Goal: Complete application form

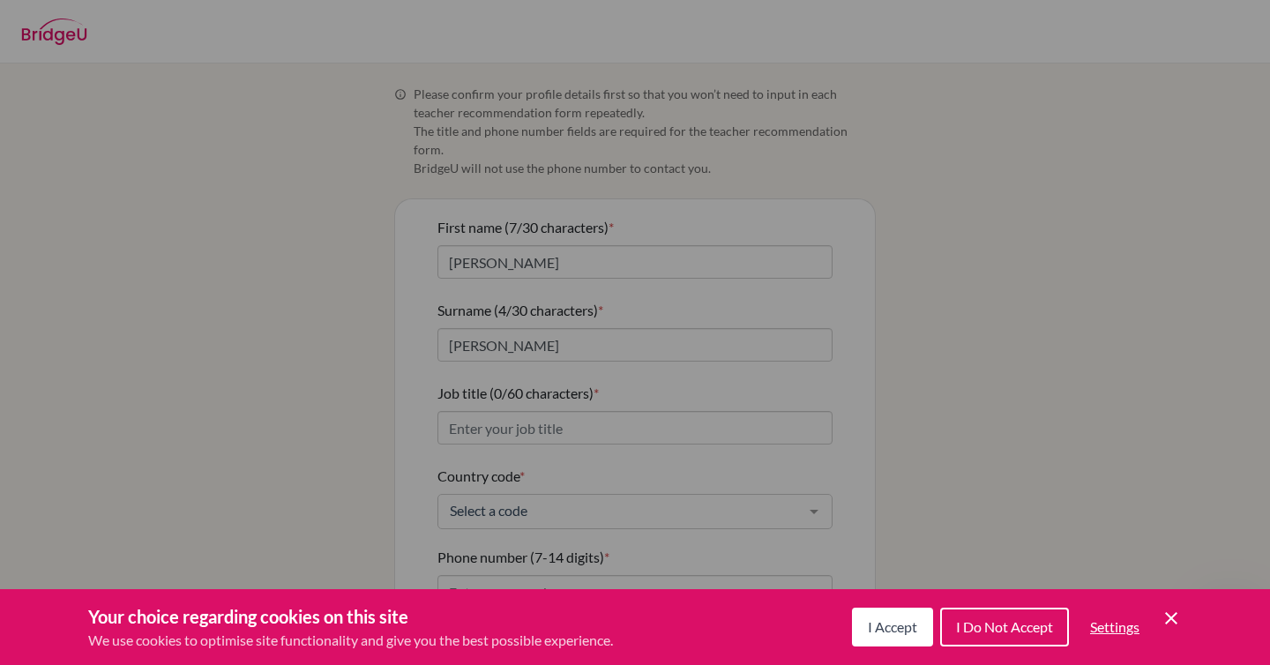
click at [910, 331] on div "Cookie Preferences" at bounding box center [635, 332] width 1270 height 665
click at [874, 148] on div "Cookie Preferences" at bounding box center [635, 332] width 1270 height 665
click at [1027, 399] on div "Cookie Preferences" at bounding box center [635, 332] width 1270 height 665
click at [1136, 405] on div "Cookie Preferences" at bounding box center [635, 332] width 1270 height 665
click at [909, 625] on span "I Accept" at bounding box center [892, 626] width 49 height 17
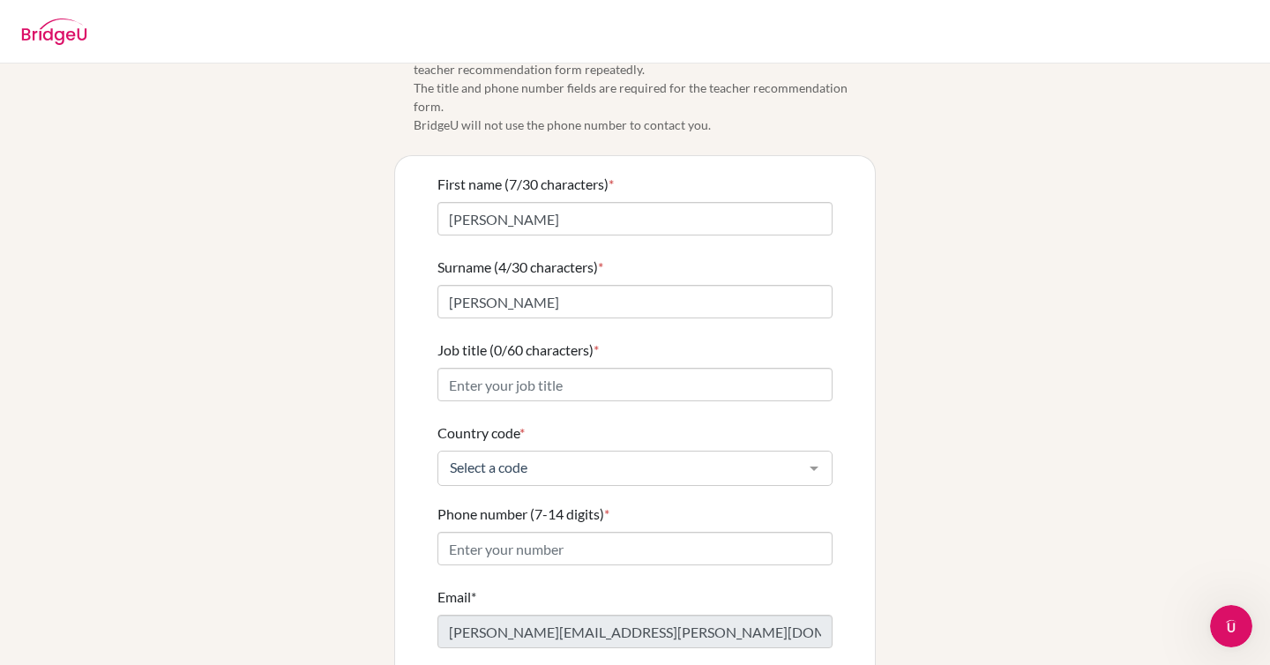
scroll to position [123, 0]
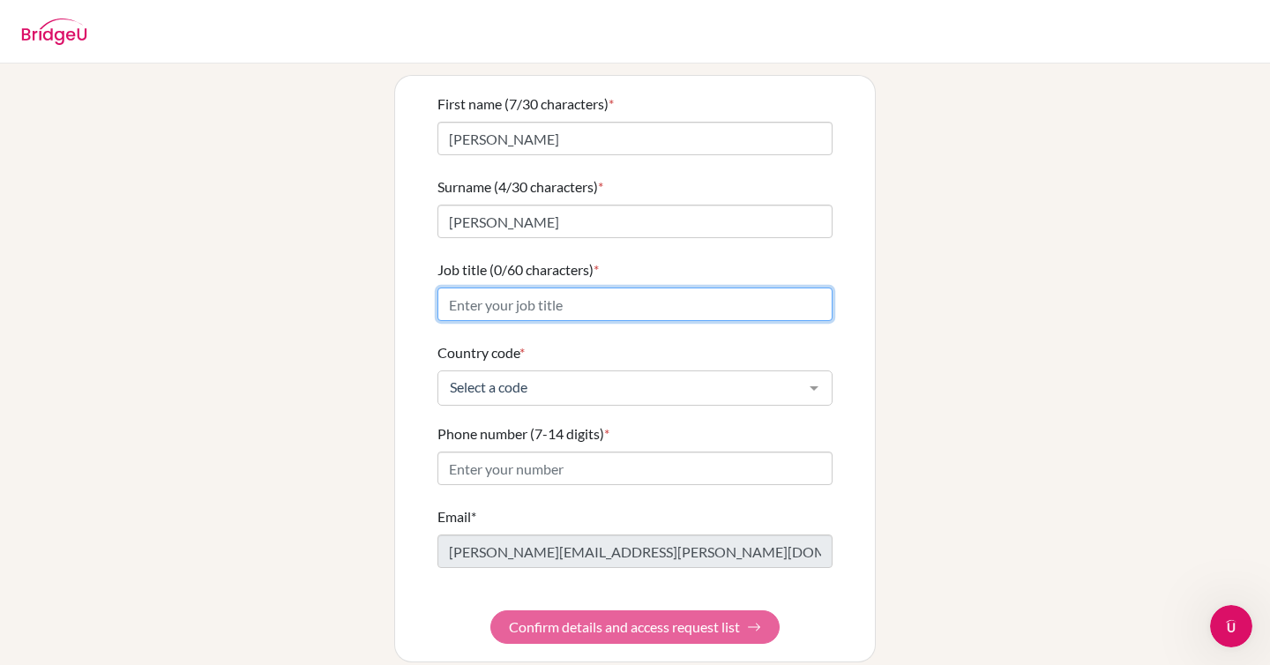
click at [563, 288] on input "Job title (0/60 characters) *" at bounding box center [635, 305] width 395 height 34
click at [562, 288] on input "Job title (0/60 characters) *" at bounding box center [635, 305] width 395 height 34
type input "V"
type input "IBDP Visual Arts Teacher"
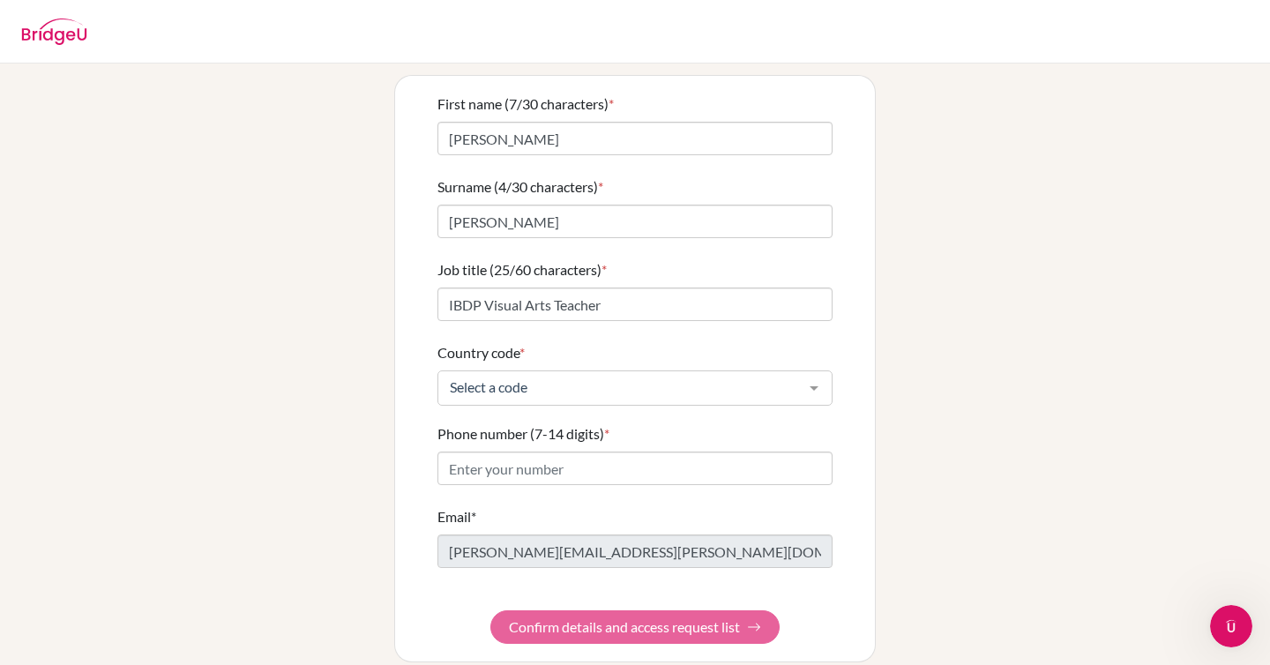
click at [556, 378] on div "Select a code" at bounding box center [635, 387] width 395 height 35
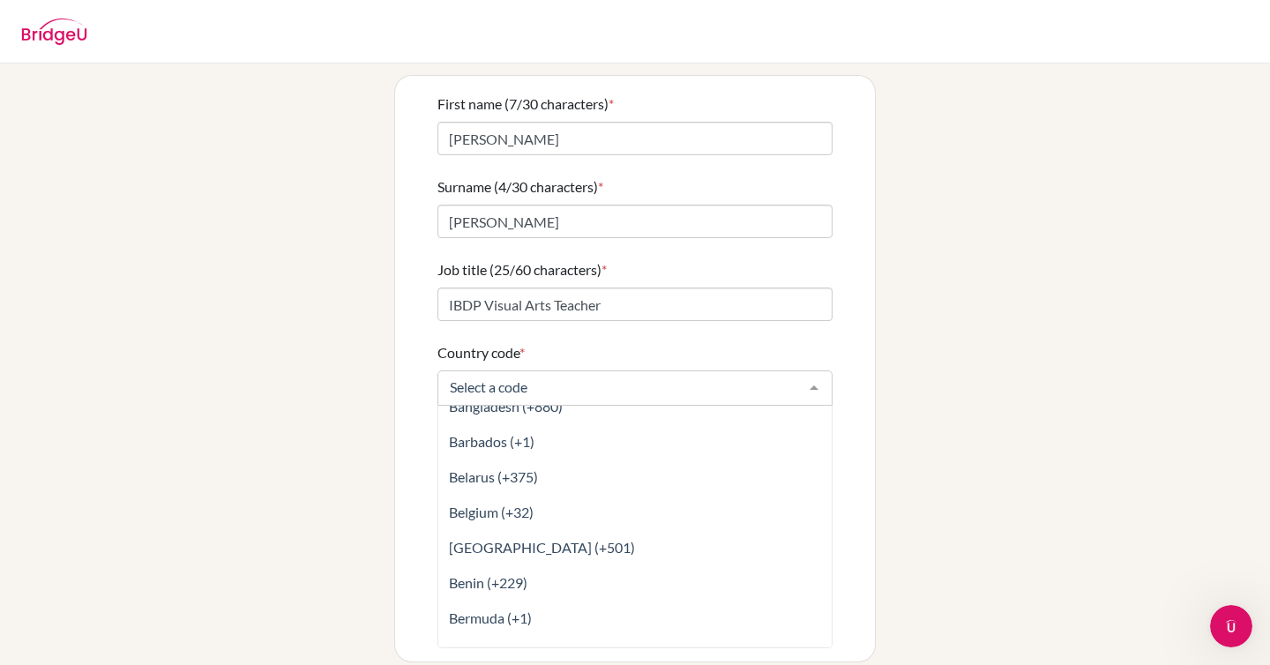
scroll to position [521, 0]
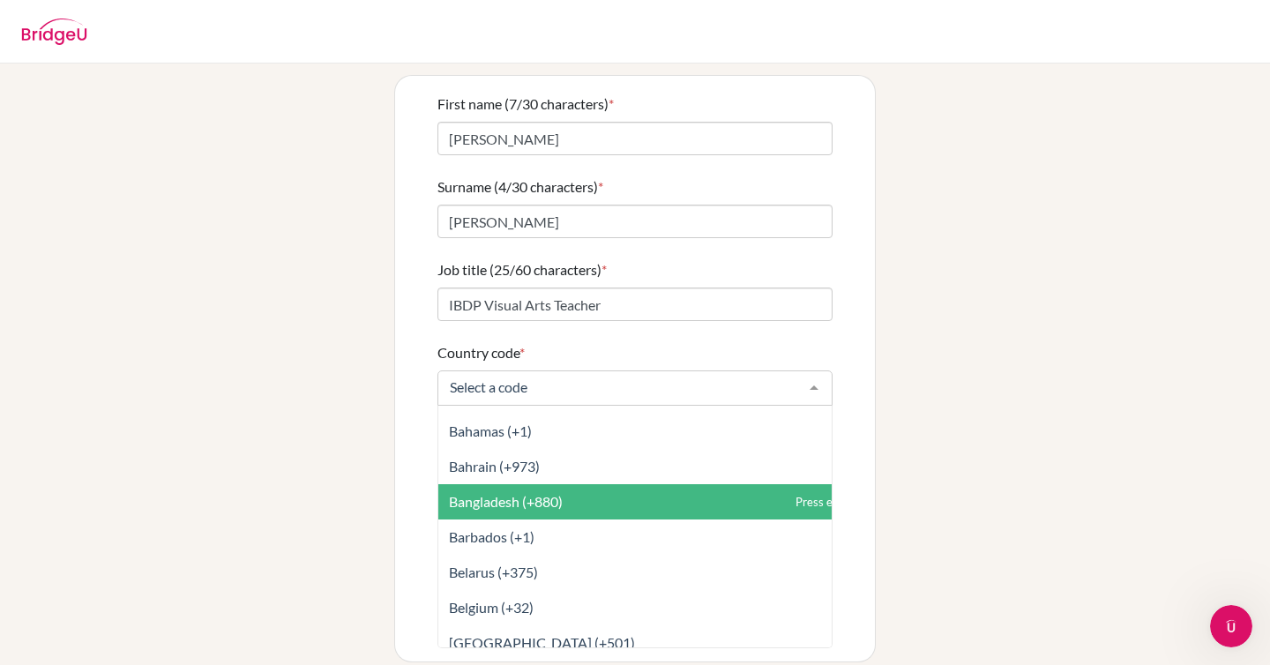
click at [694, 486] on span "Bangladesh (+880)" at bounding box center [674, 501] width 472 height 35
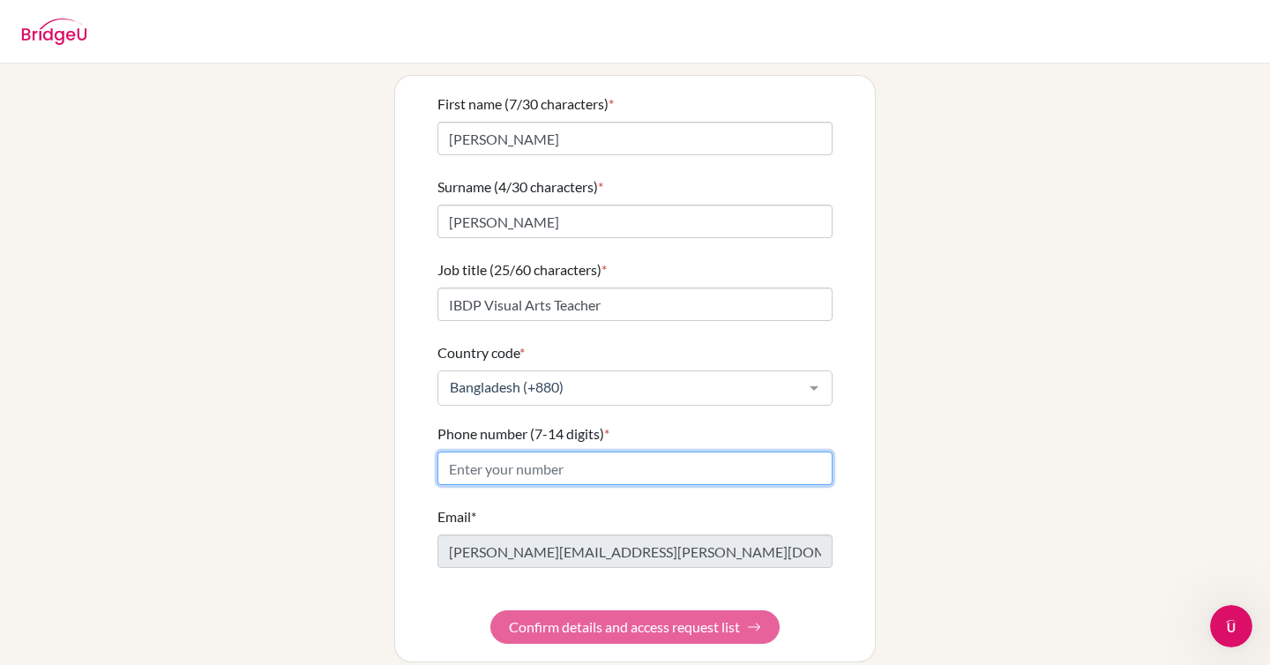
click at [477, 452] on input "Phone number (7-14 digits) *" at bounding box center [635, 469] width 395 height 34
paste input "01819-231100"
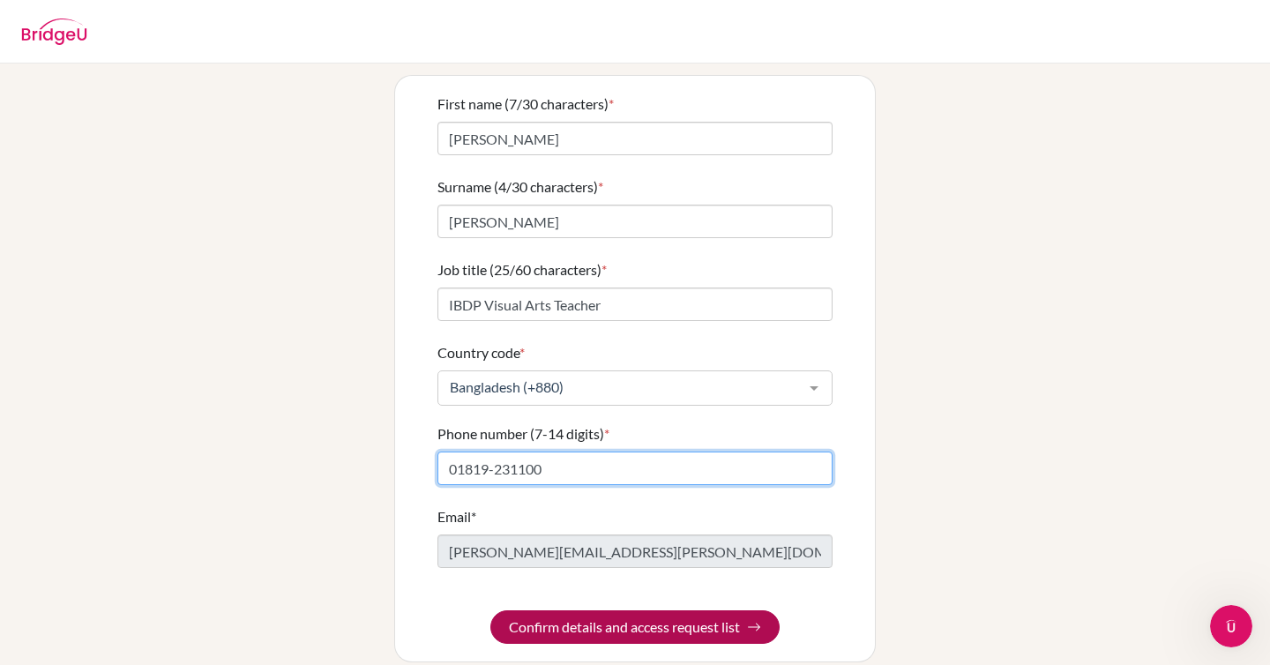
type input "01819-231100"
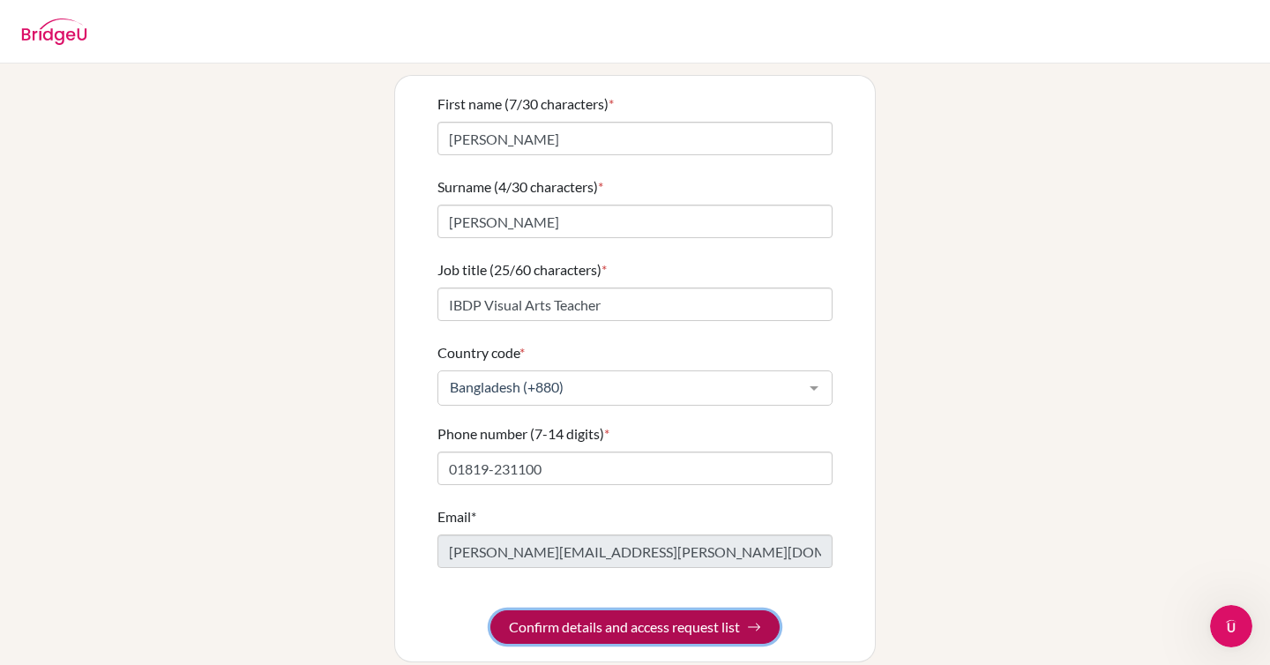
click at [696, 610] on button "Confirm details and access request list" at bounding box center [634, 627] width 289 height 34
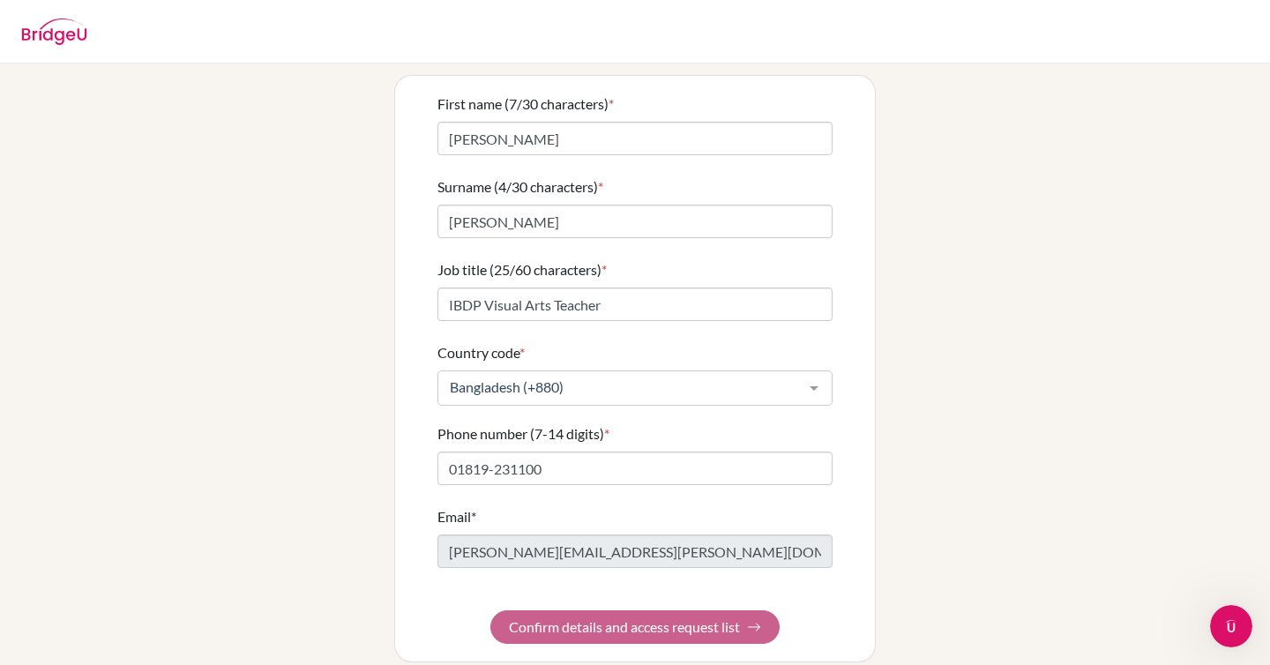
scroll to position [0, 0]
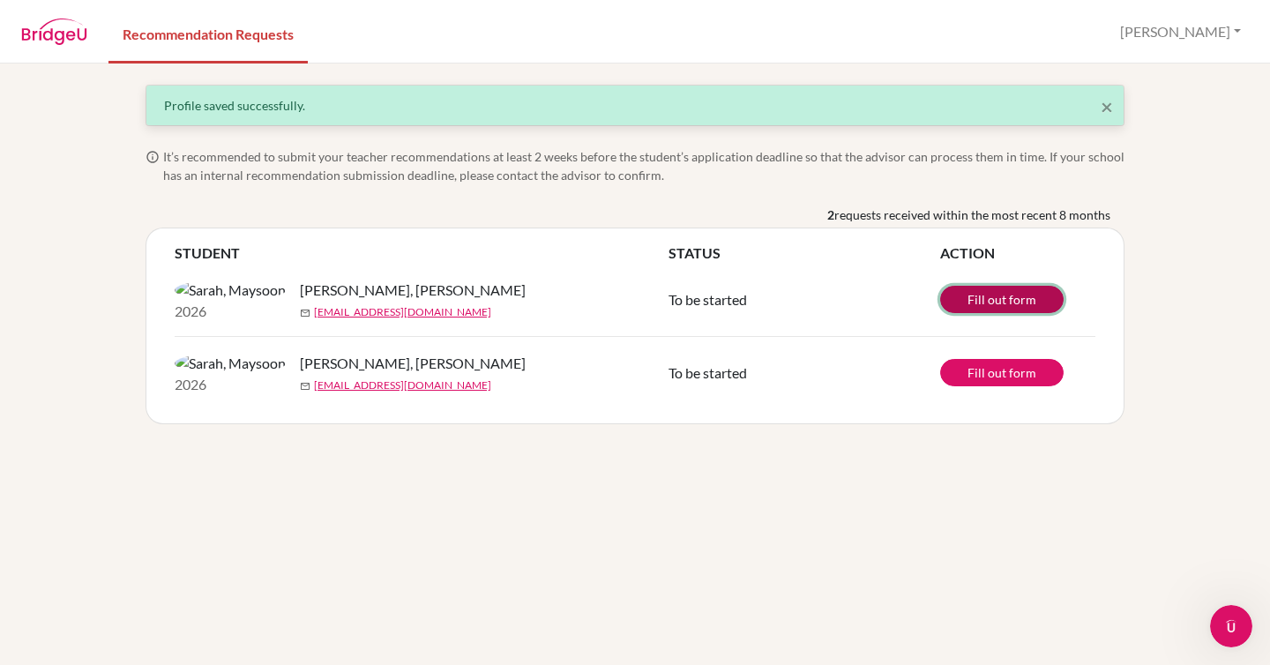
click at [1028, 296] on link "Fill out form" at bounding box center [1001, 299] width 123 height 27
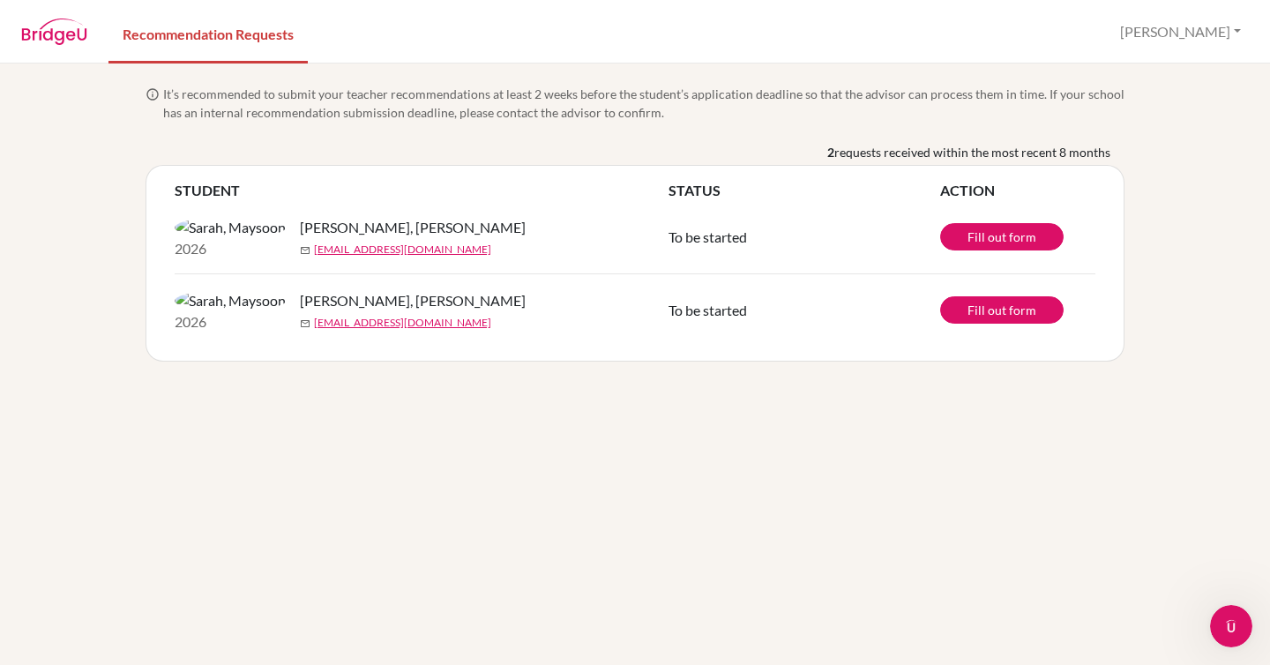
click at [856, 455] on div "info It’s recommended to submit your teacher recommendations at least 2 weeks b…" at bounding box center [635, 365] width 1270 height 602
click at [1143, 86] on div "info It’s recommended to submit your teacher recommendations at least 2 weeks b…" at bounding box center [635, 365] width 1270 height 602
click at [1213, 26] on button "[PERSON_NAME]" at bounding box center [1180, 32] width 137 height 34
click at [944, 76] on div "info It’s recommended to submit your teacher recommendations at least 2 weeks b…" at bounding box center [635, 365] width 1270 height 602
click at [191, 311] on img at bounding box center [230, 300] width 111 height 21
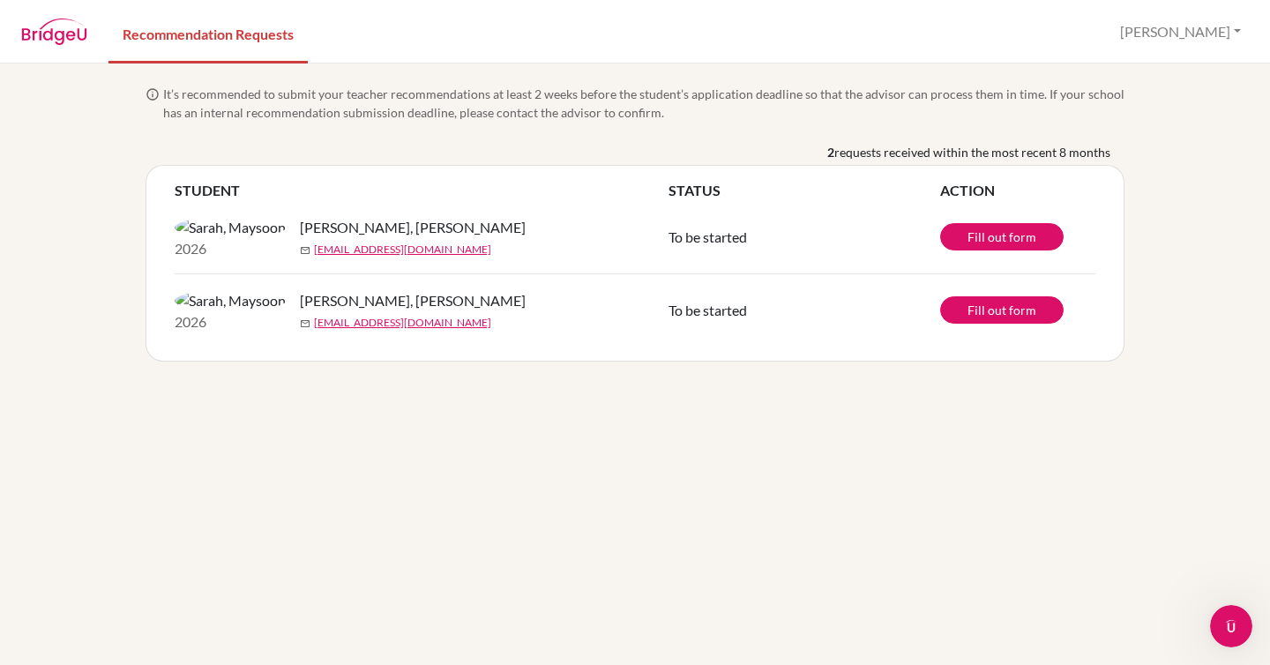
click at [188, 210] on td "2026 [PERSON_NAME], [PERSON_NAME] mail [EMAIL_ADDRESS][DOMAIN_NAME]" at bounding box center [422, 237] width 494 height 72
click at [376, 292] on td "2026 [PERSON_NAME], [PERSON_NAME] mail [EMAIL_ADDRESS][DOMAIN_NAME]" at bounding box center [422, 309] width 494 height 72
click at [467, 249] on div "mail [EMAIL_ADDRESS][DOMAIN_NAME]" at bounding box center [491, 250] width 382 height 16
